Goal: Find specific page/section: Find specific page/section

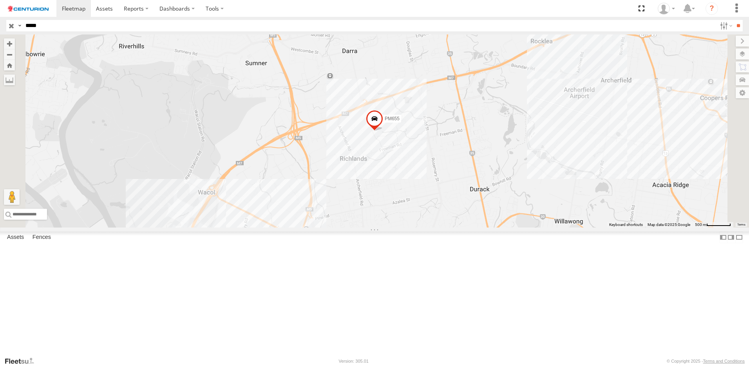
click at [197, 22] on input "*****" at bounding box center [369, 25] width 694 height 11
type input "*****"
click at [733, 20] on input "**" at bounding box center [737, 25] width 9 height 11
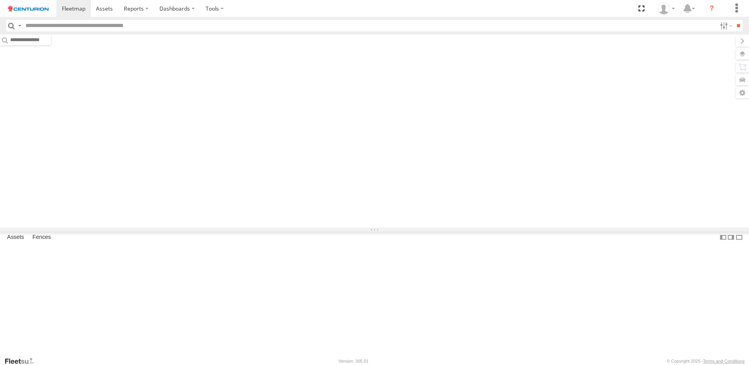
type input "*****"
